Goal: Information Seeking & Learning: Learn about a topic

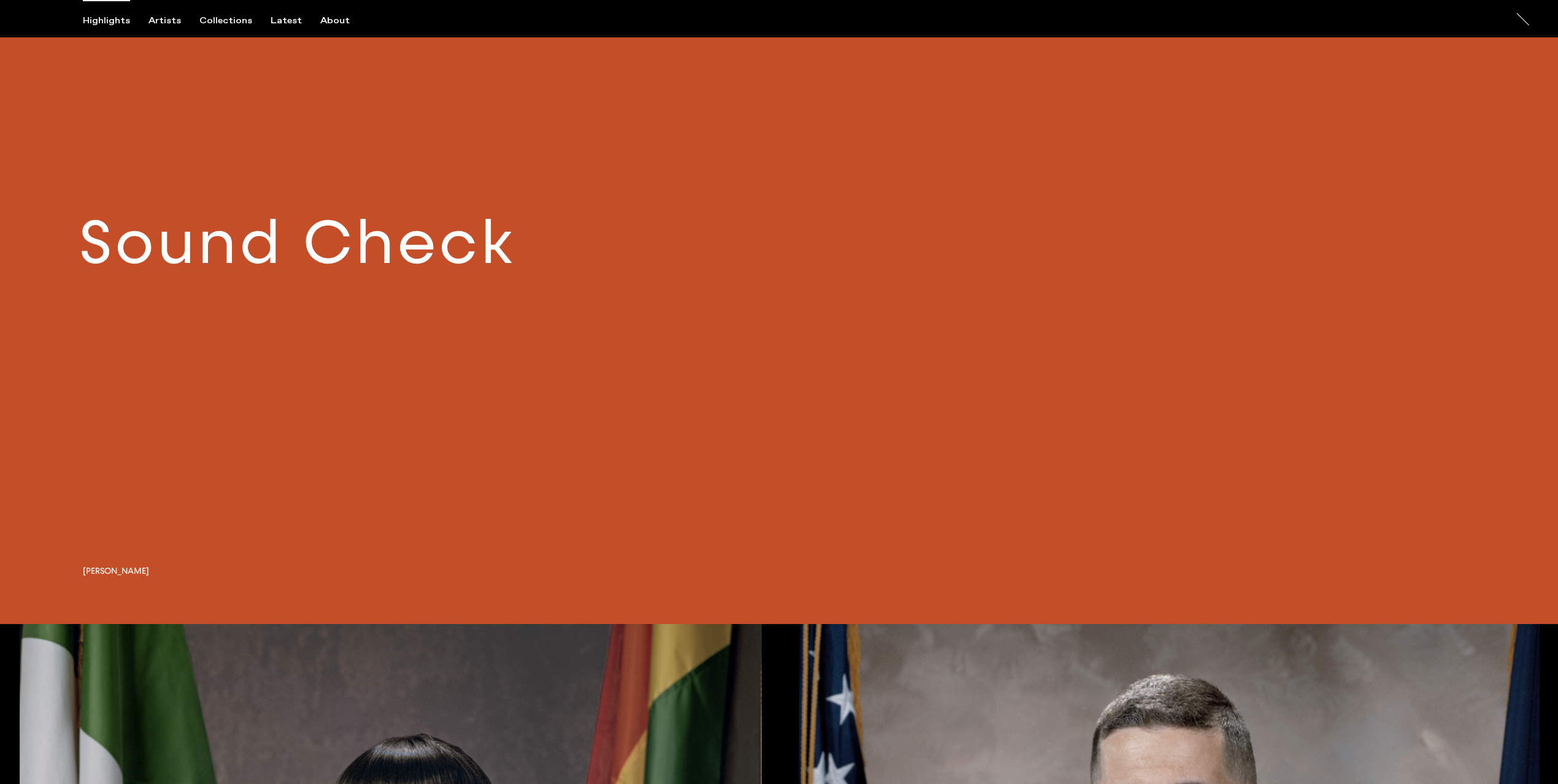
scroll to position [1596, 0]
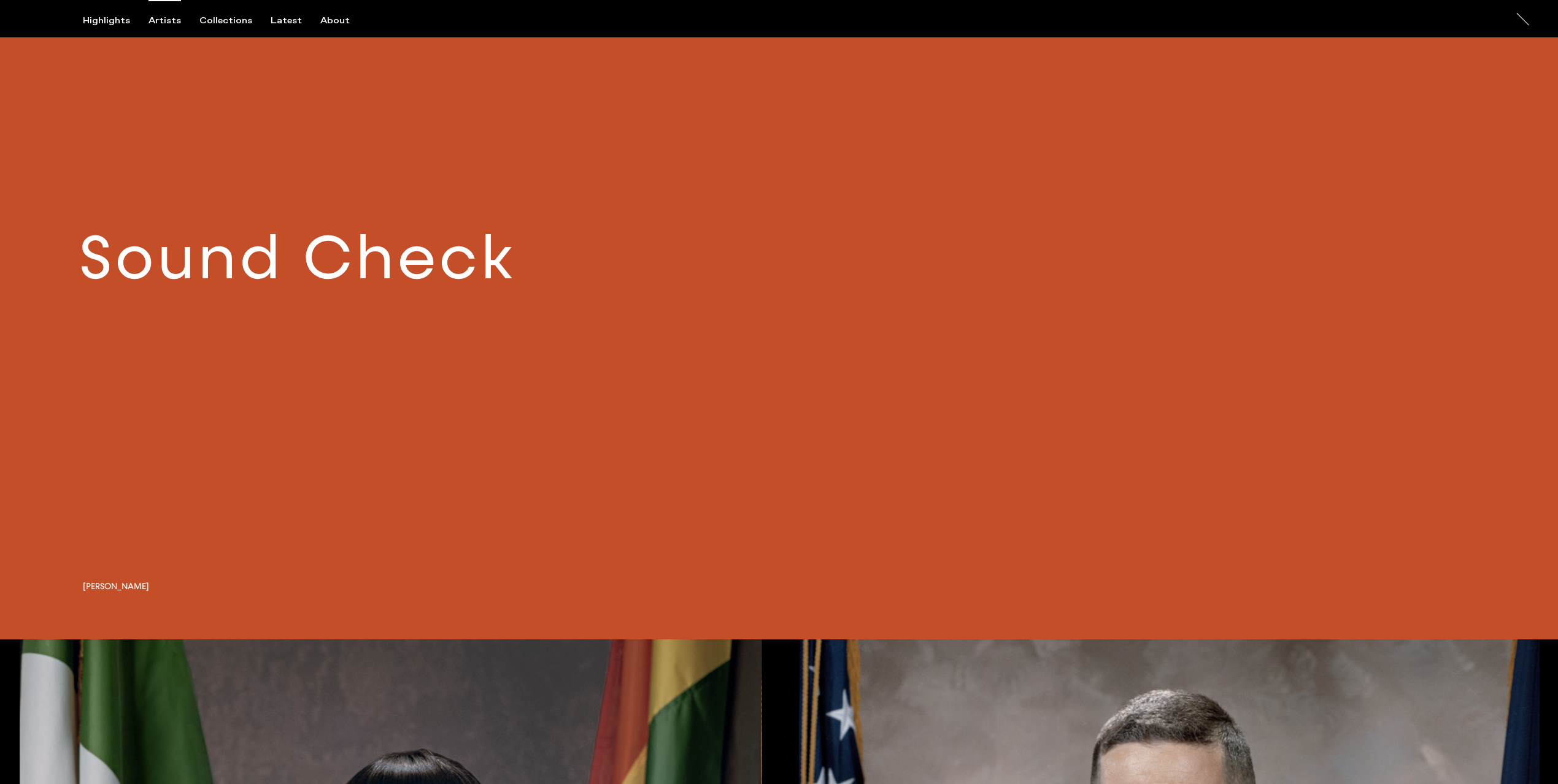
click at [159, 21] on div "Artists" at bounding box center [165, 20] width 33 height 11
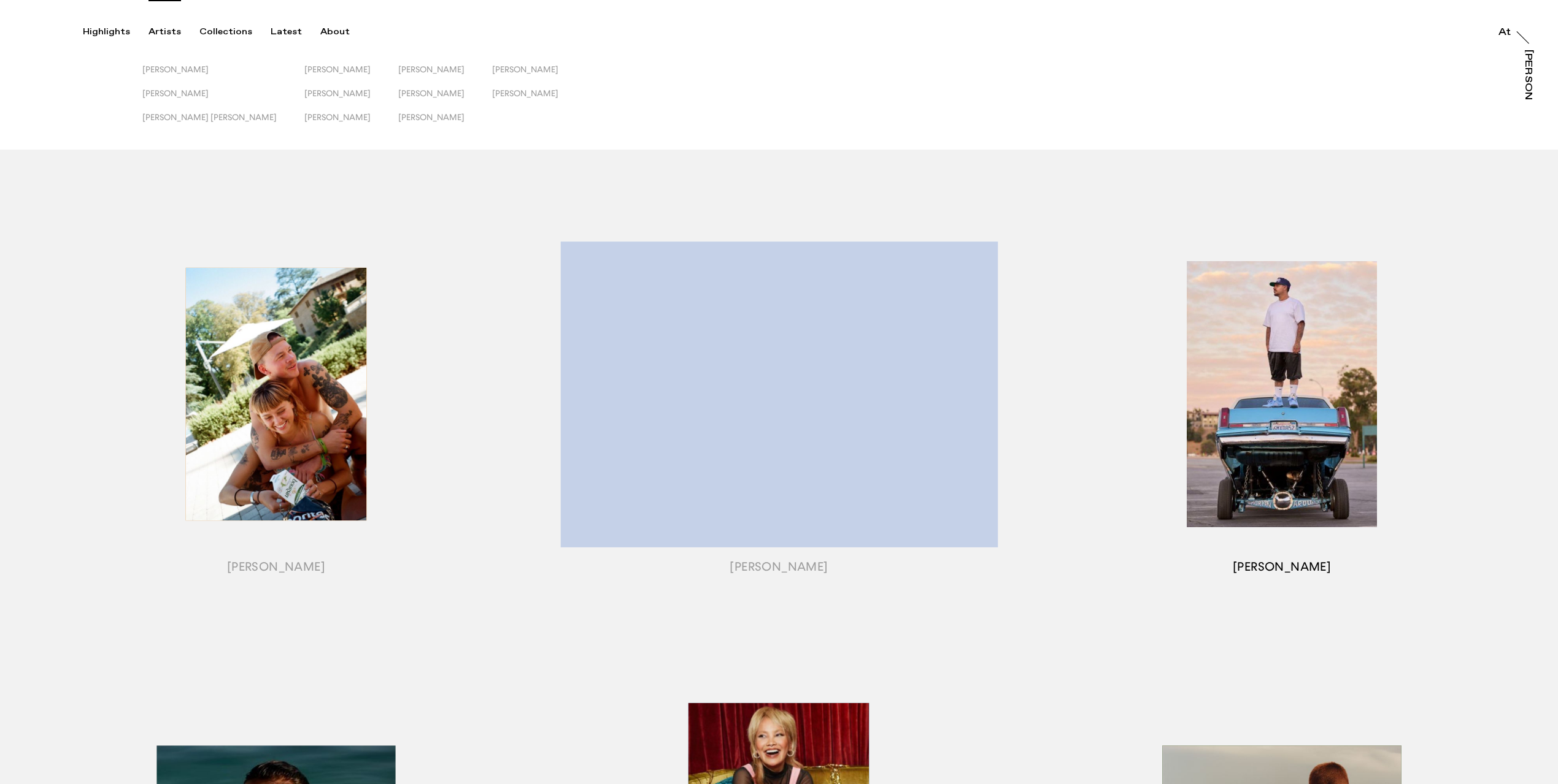
click at [1294, 436] on div "button" at bounding box center [1281, 409] width 503 height 438
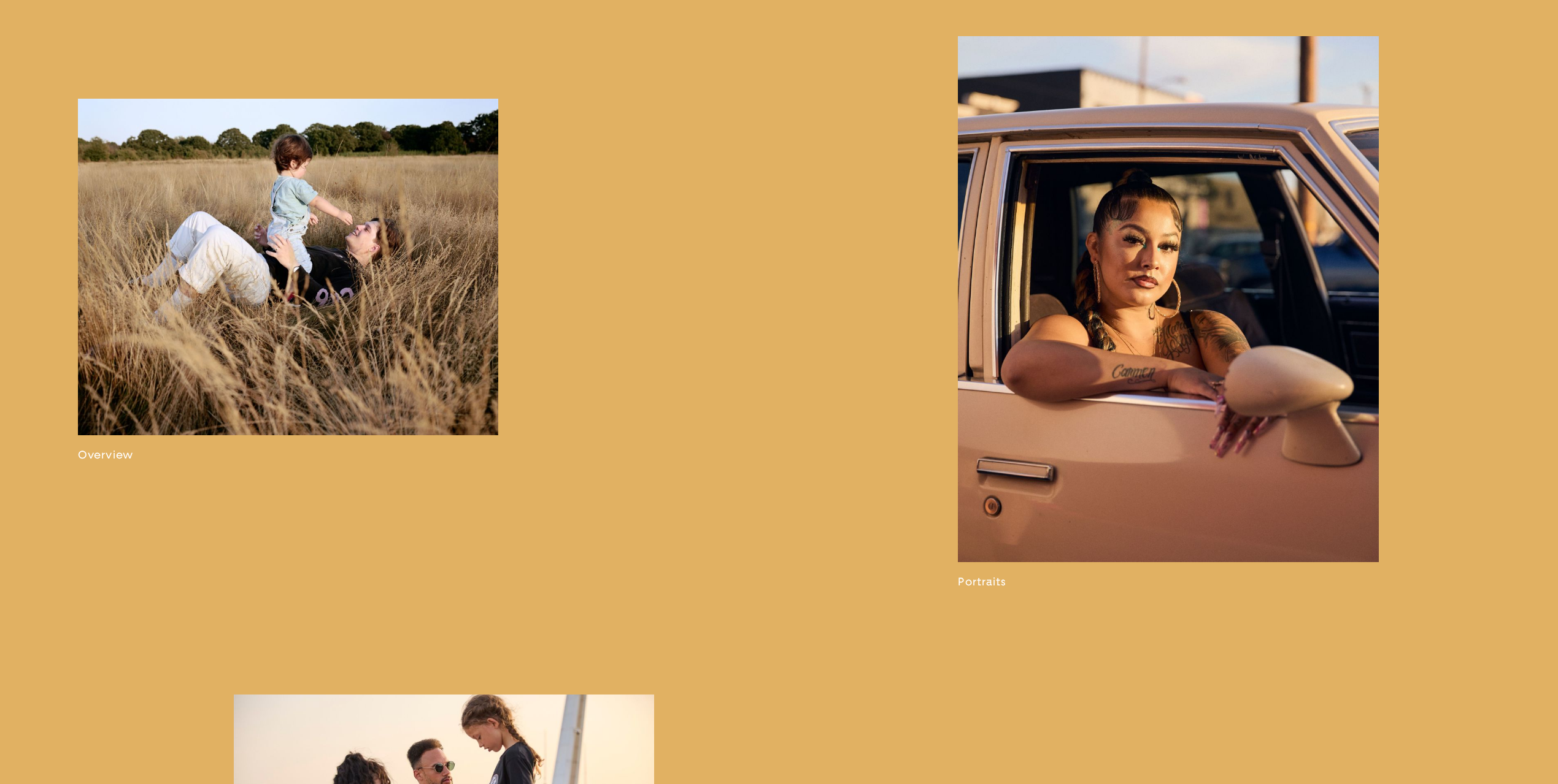
scroll to position [945, 0]
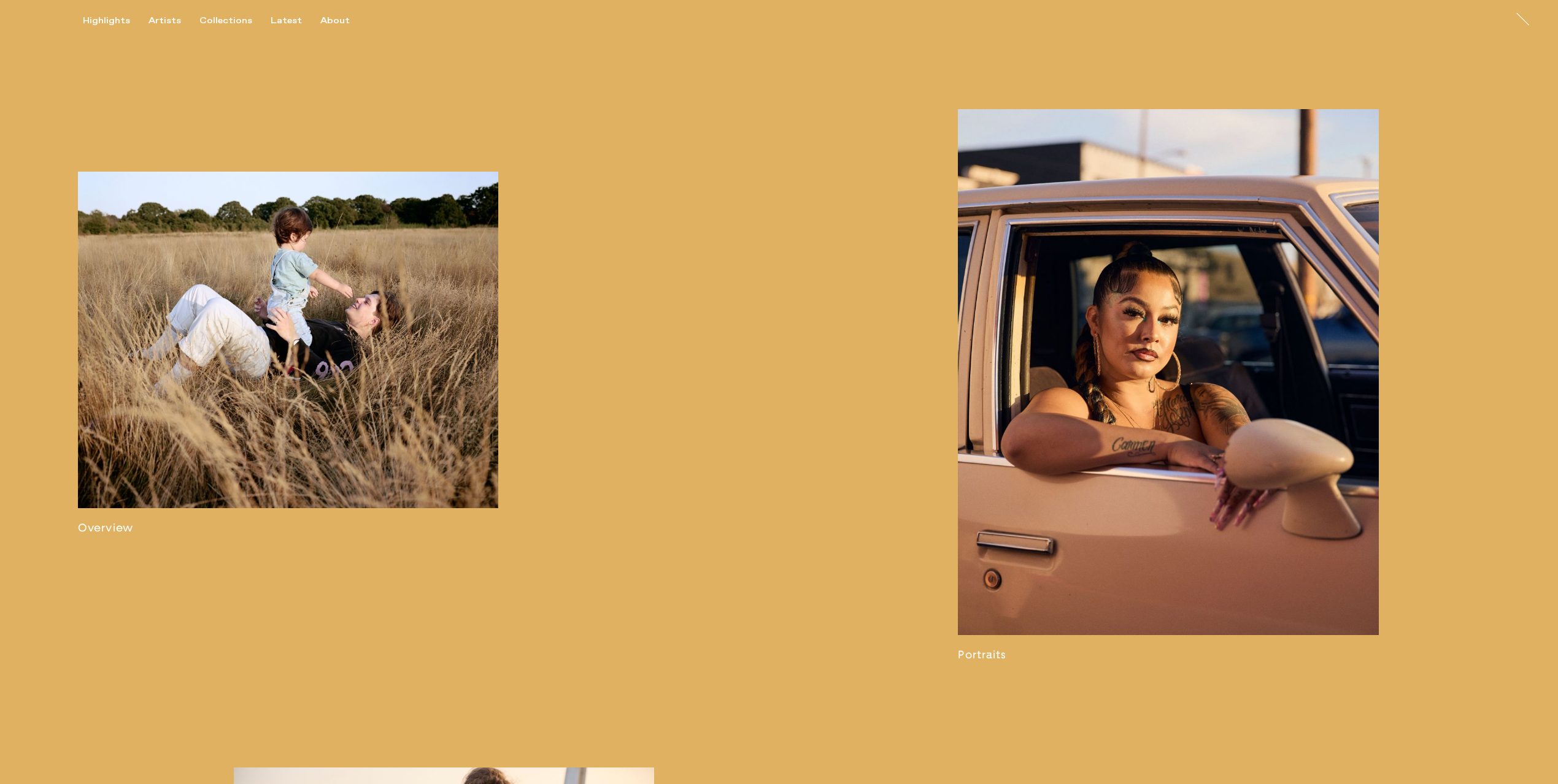
click at [1154, 372] on link at bounding box center [1168, 385] width 420 height 552
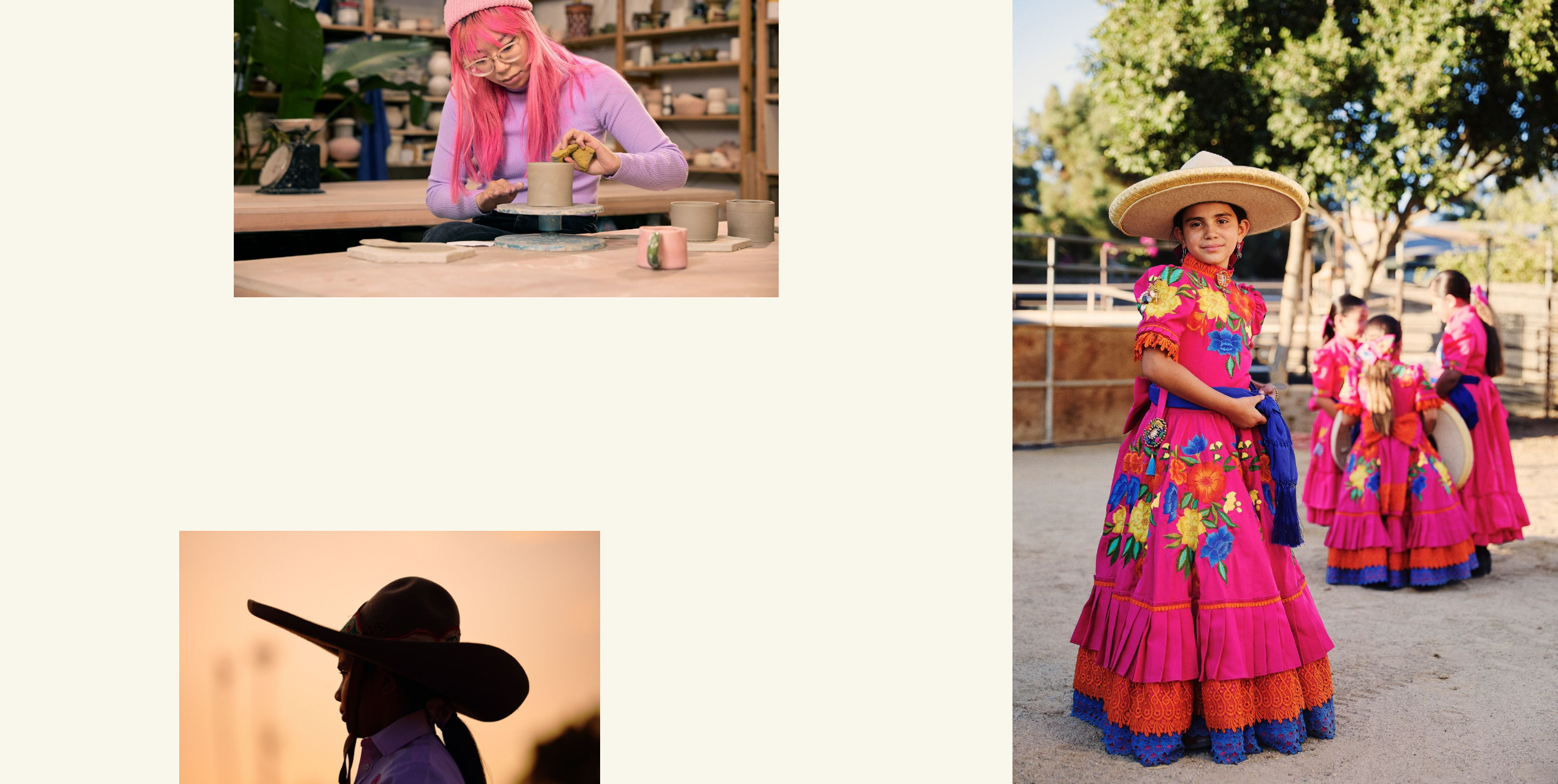
scroll to position [3513, 0]
